Goal: Communication & Community: Answer question/provide support

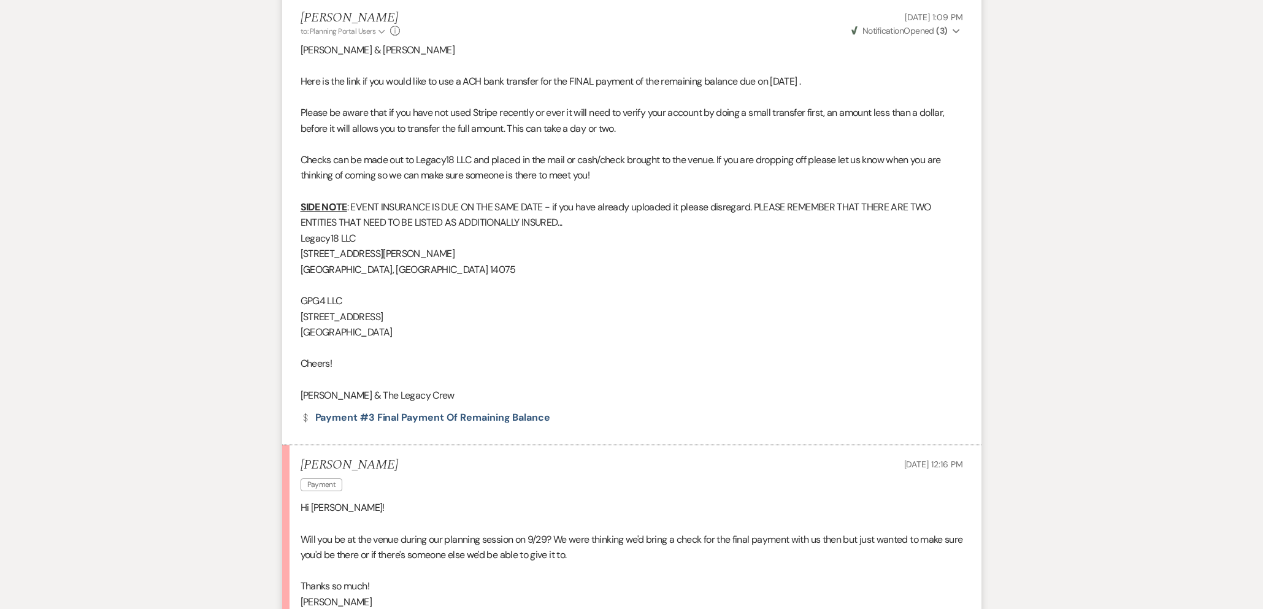
scroll to position [1139, 0]
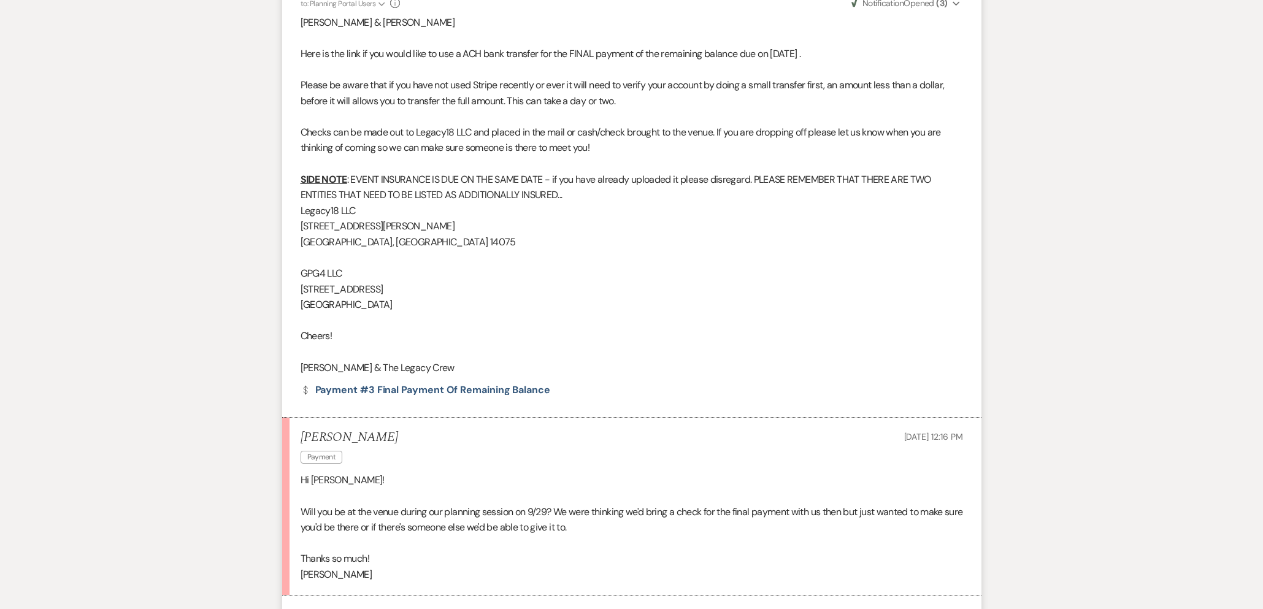
drag, startPoint x: 906, startPoint y: 247, endPoint x: 865, endPoint y: 236, distance: 42.7
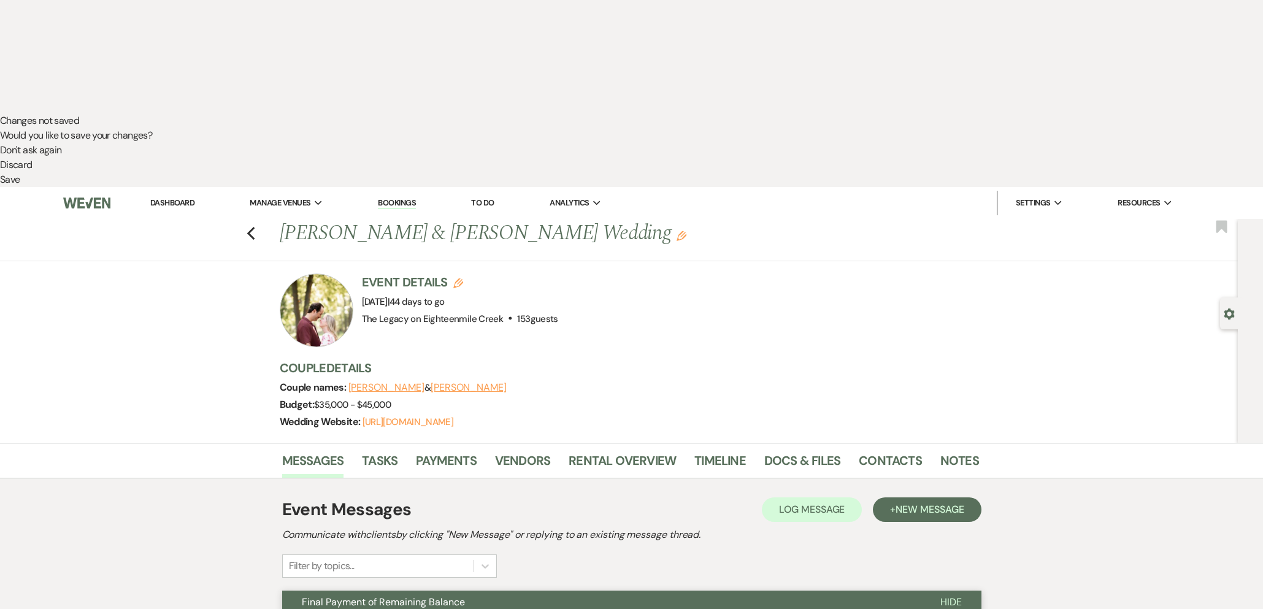
scroll to position [0, 0]
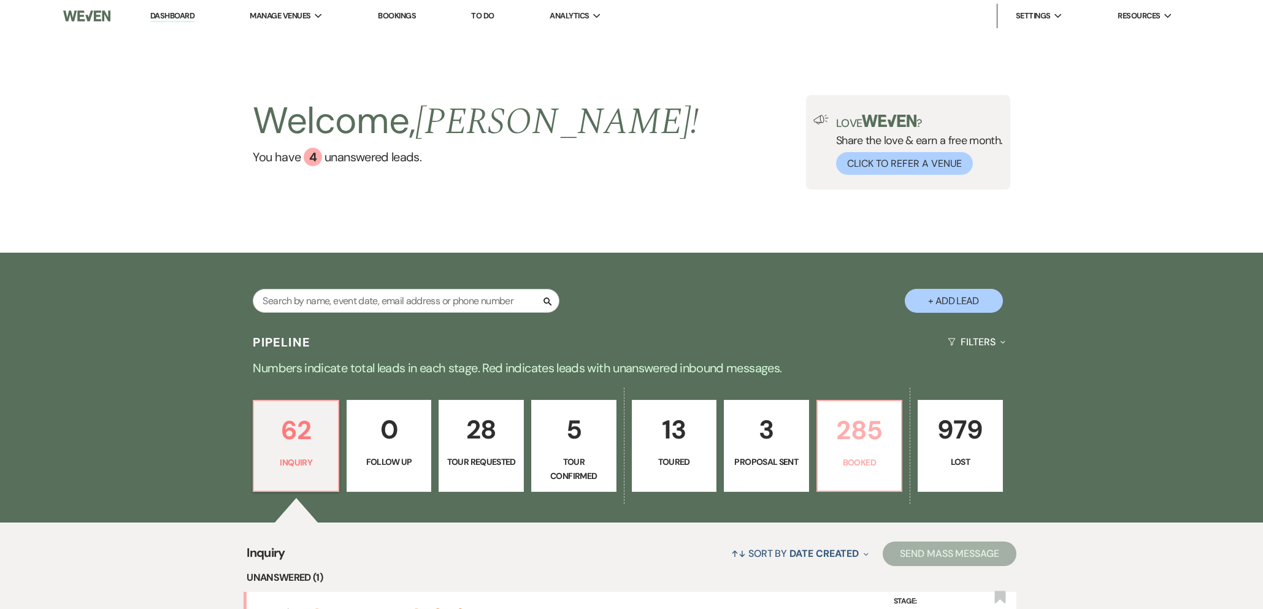
click at [863, 446] on p "285" at bounding box center [859, 430] width 69 height 41
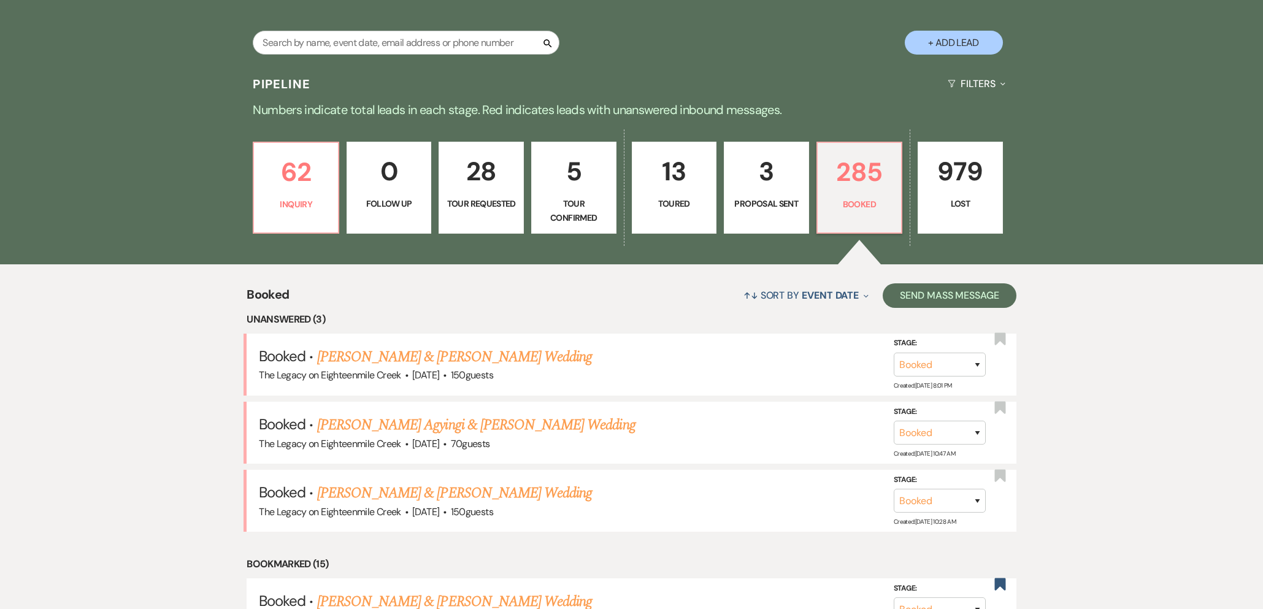
scroll to position [372, 0]
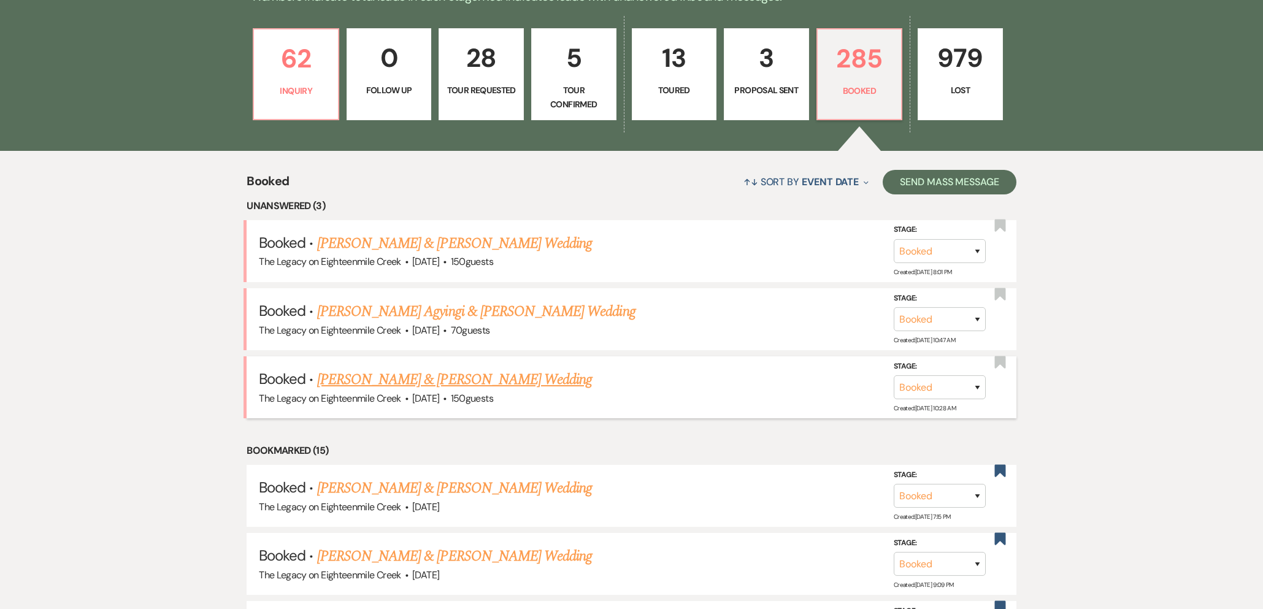
click at [449, 380] on link "Patrick Kemp & Alexa Lombardo's Wedding" at bounding box center [454, 380] width 275 height 22
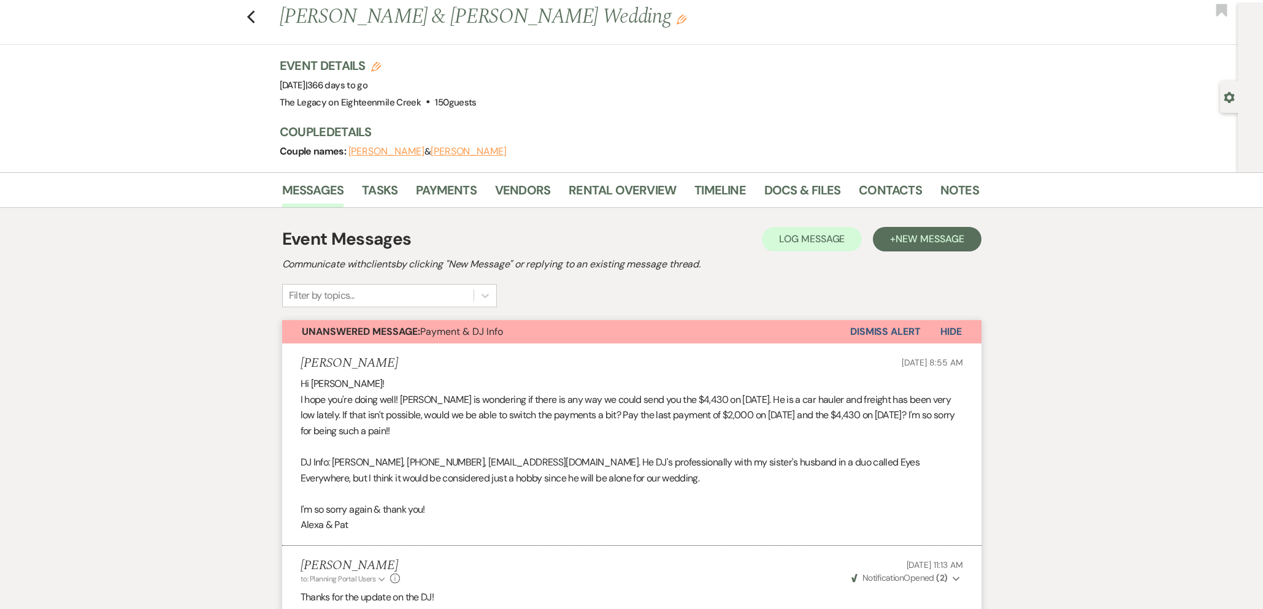
scroll to position [18, 0]
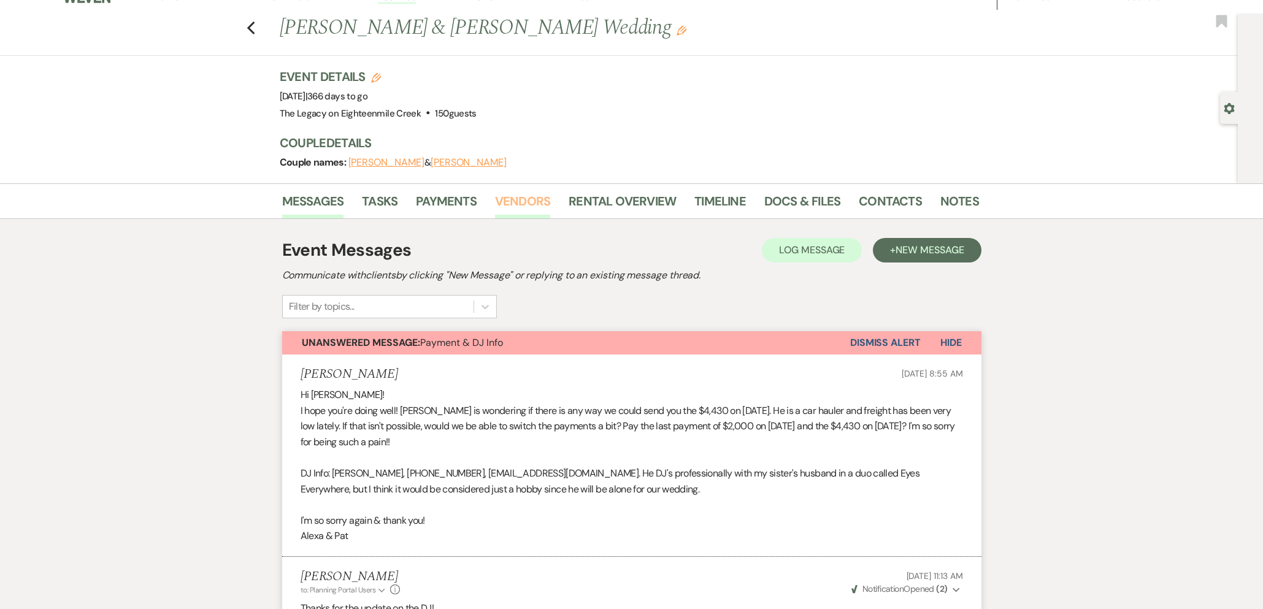
click at [536, 207] on link "Vendors" at bounding box center [522, 204] width 55 height 27
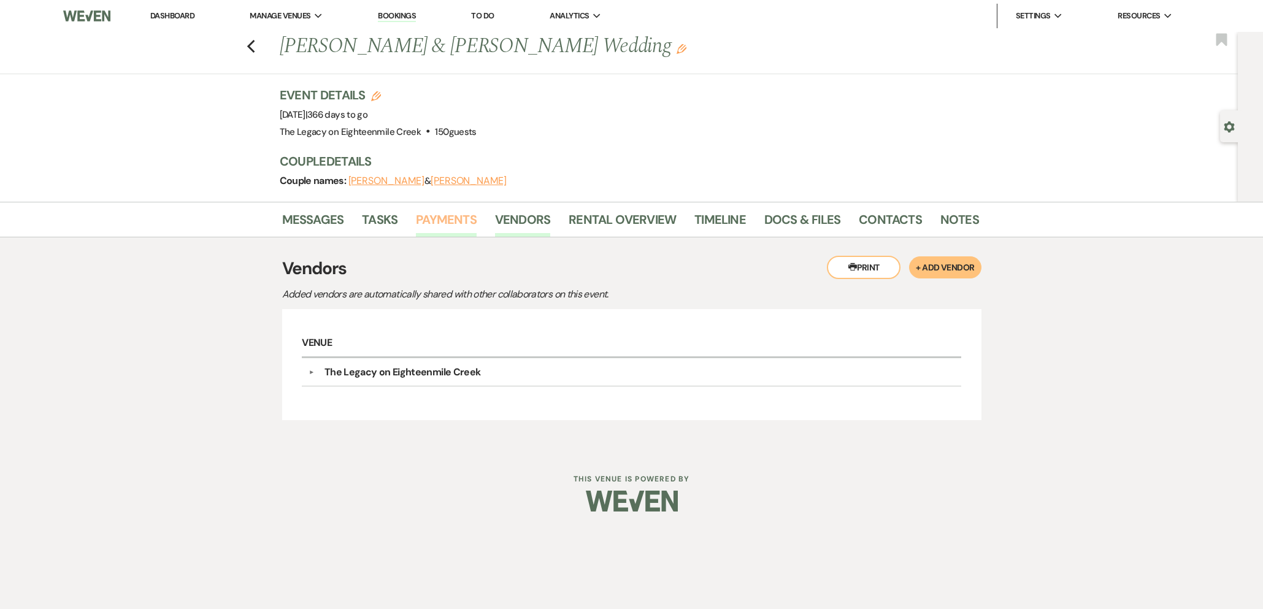
click at [448, 226] on link "Payments" at bounding box center [446, 223] width 61 height 27
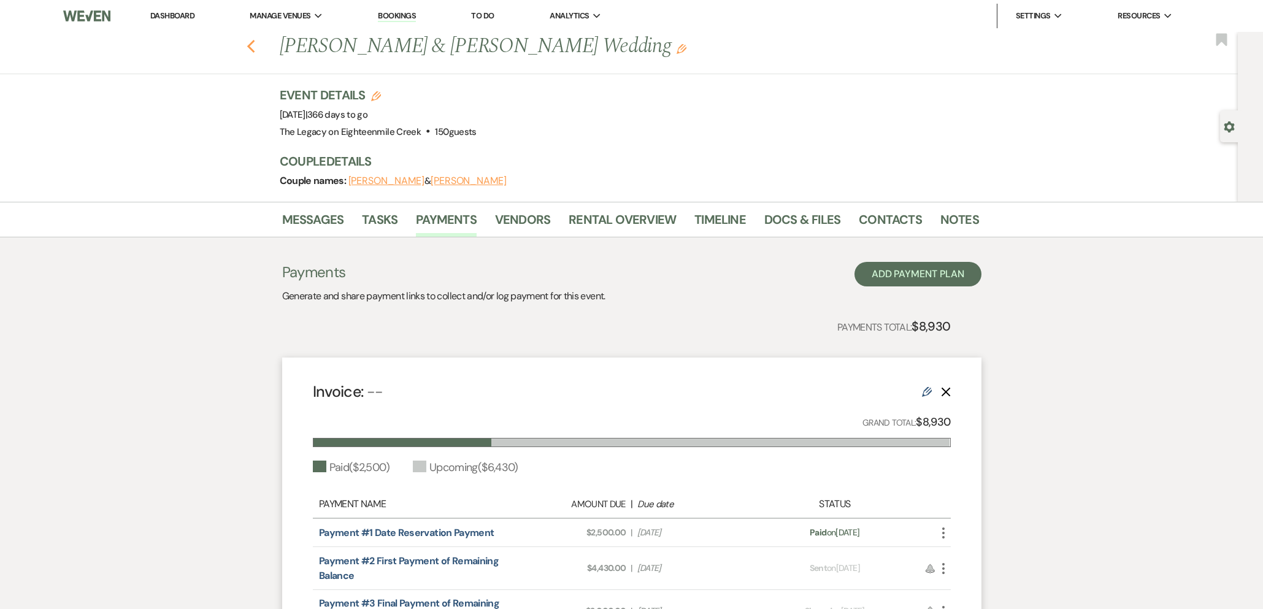
click at [255, 41] on use "button" at bounding box center [251, 46] width 8 height 13
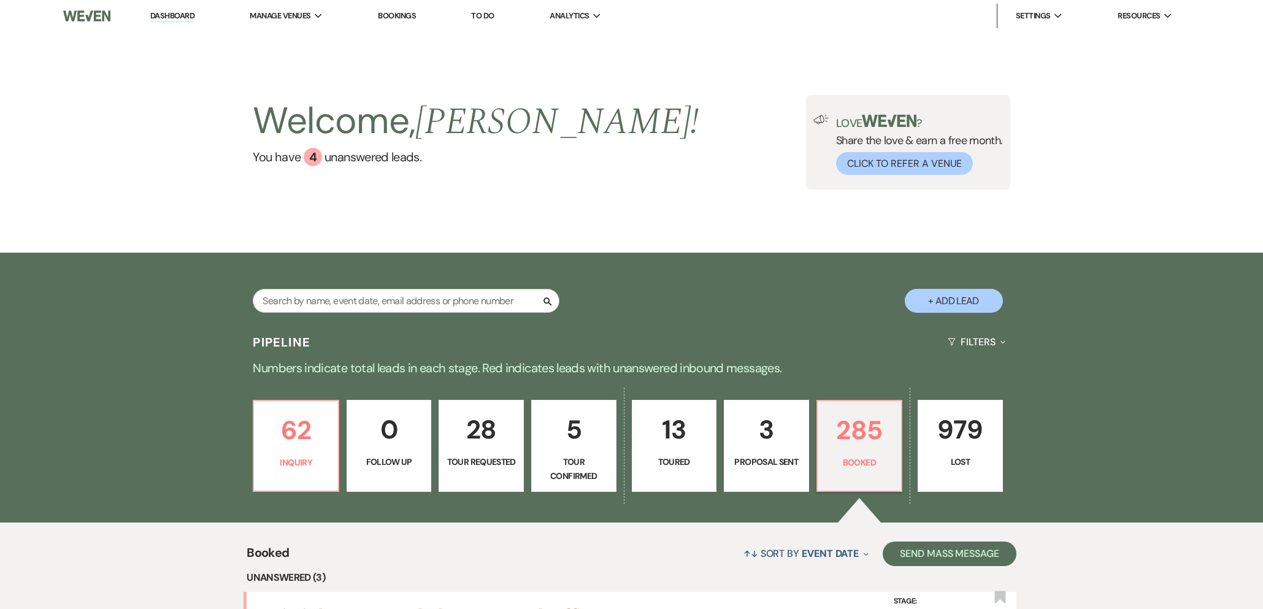
drag, startPoint x: 403, startPoint y: 15, endPoint x: 630, endPoint y: 298, distance: 362.7
click at [403, 15] on link "Bookings" at bounding box center [397, 15] width 38 height 10
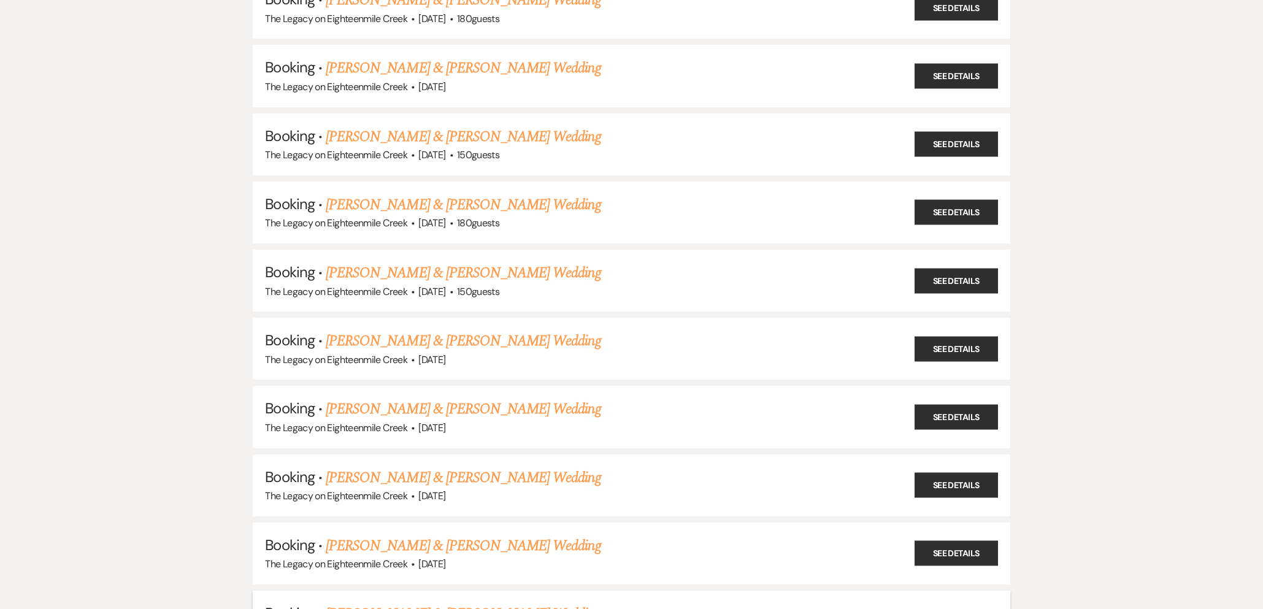
scroll to position [1109, 0]
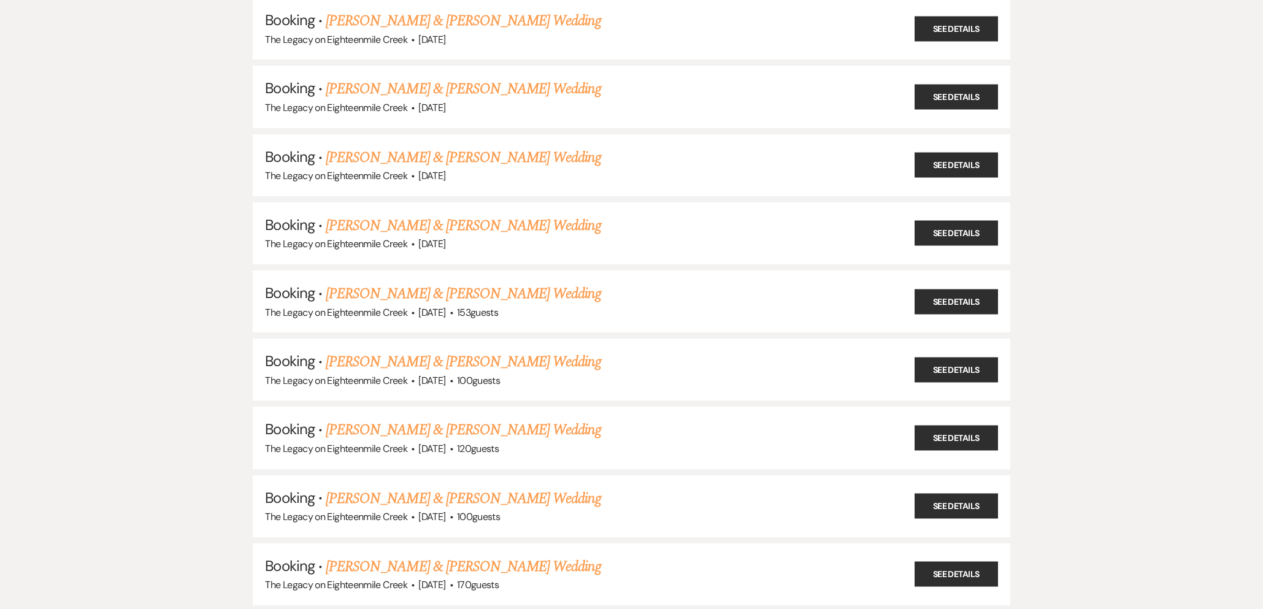
click at [503, 354] on link "Delaney Nola & Joel Hopkins's Wedding" at bounding box center [463, 362] width 275 height 22
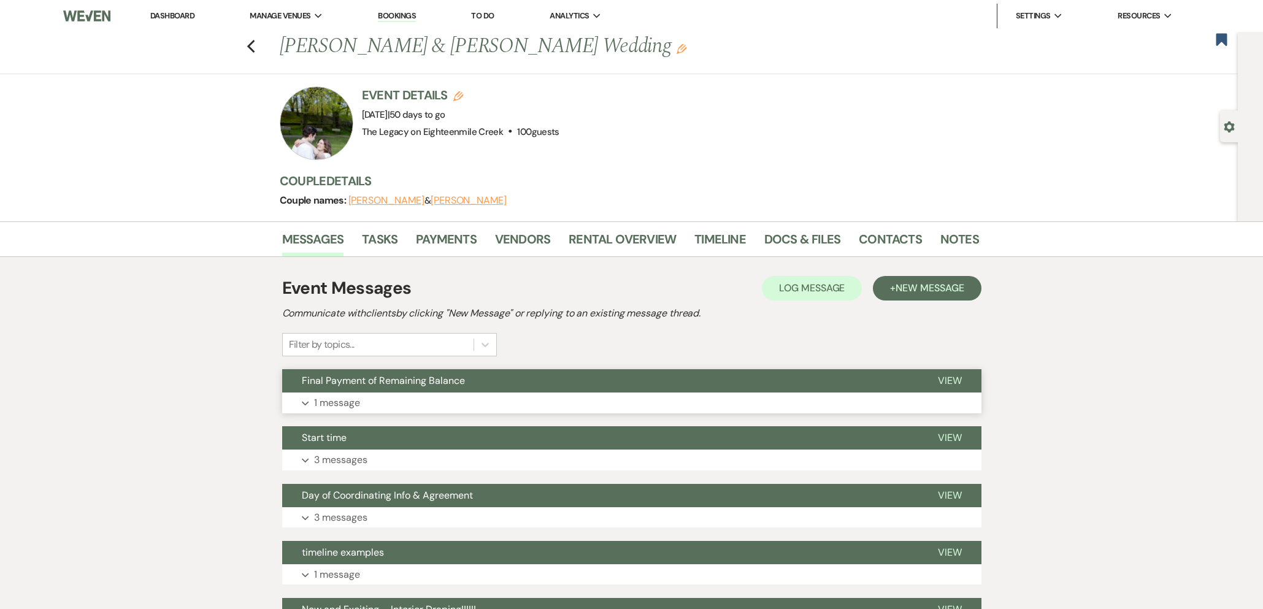
click at [472, 384] on button "Final Payment of Remaining Balance" at bounding box center [600, 380] width 636 height 23
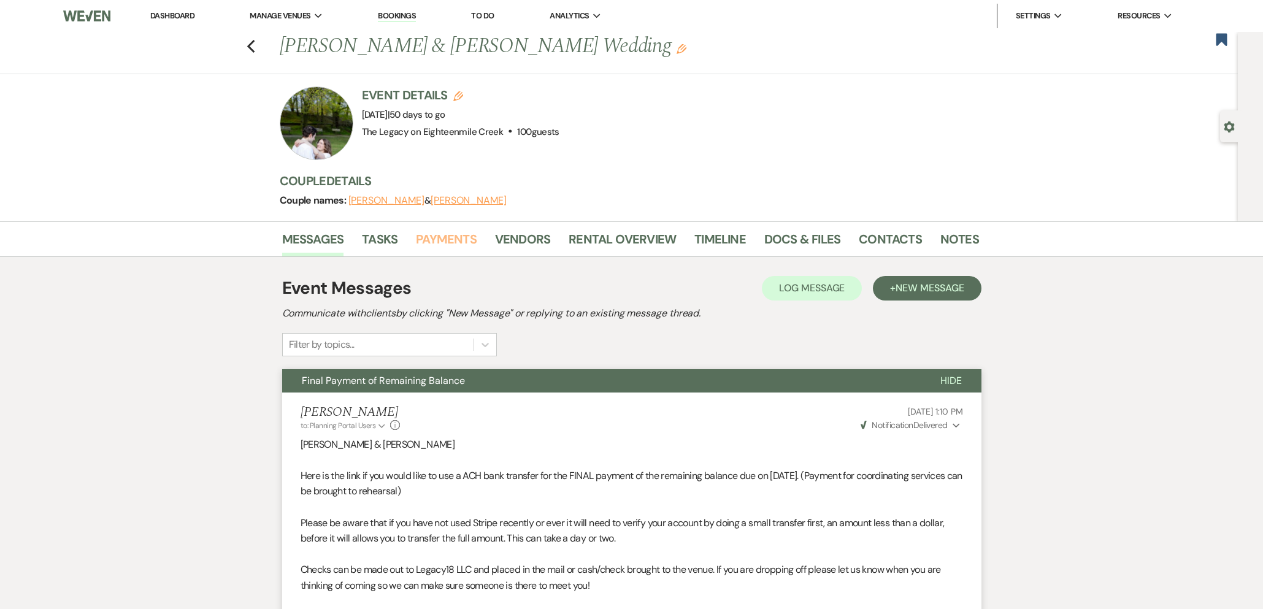
drag, startPoint x: 452, startPoint y: 239, endPoint x: 467, endPoint y: 269, distance: 33.5
click at [452, 239] on link "Payments" at bounding box center [446, 242] width 61 height 27
